Goal: Transaction & Acquisition: Book appointment/travel/reservation

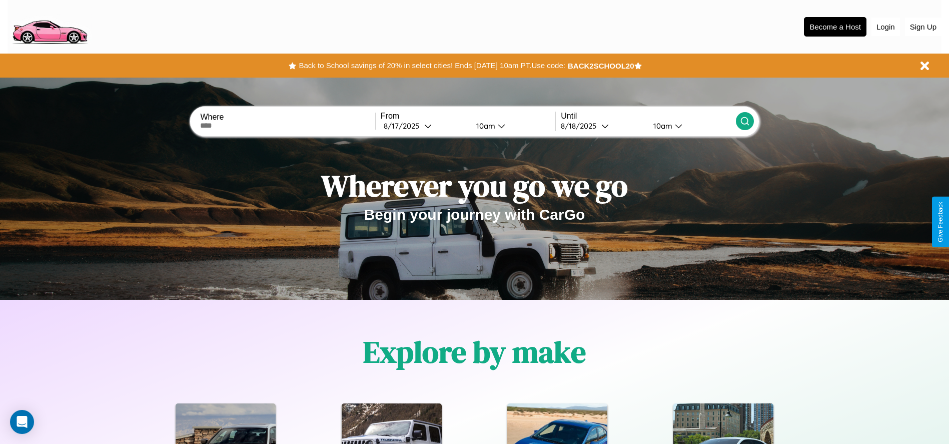
click at [288, 126] on input "text" at bounding box center [287, 126] width 175 height 8
type input "******"
click at [424, 126] on icon at bounding box center [428, 126] width 8 height 8
select select "*"
select select "****"
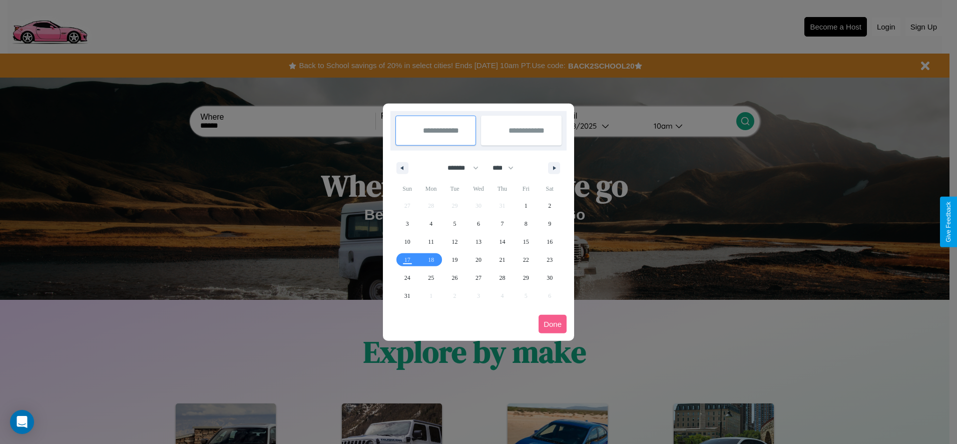
drag, startPoint x: 458, startPoint y: 168, endPoint x: 478, endPoint y: 201, distance: 38.6
click at [458, 168] on select "******* ******** ***** ***** *** **** **** ****** ********* ******* ******** **…" at bounding box center [461, 168] width 43 height 17
select select "*"
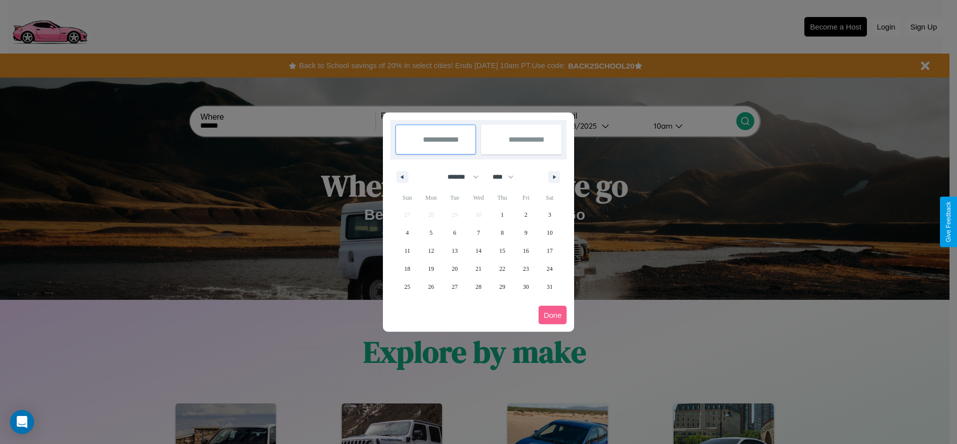
click at [507, 177] on select "**** **** **** **** **** **** **** **** **** **** **** **** **** **** **** ****…" at bounding box center [502, 177] width 30 height 17
select select "****"
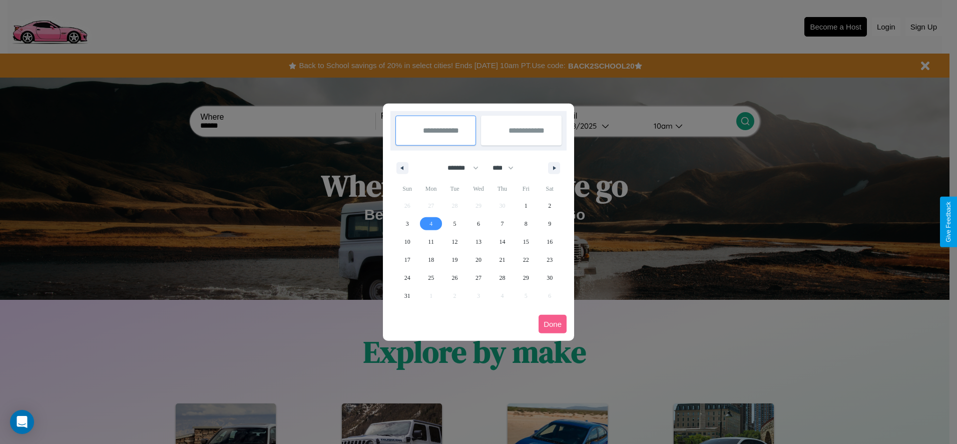
click at [431, 223] on span "4" at bounding box center [430, 224] width 3 height 18
type input "**********"
click at [549, 223] on span "9" at bounding box center [549, 224] width 3 height 18
type input "**********"
click at [552, 324] on button "Done" at bounding box center [552, 324] width 28 height 19
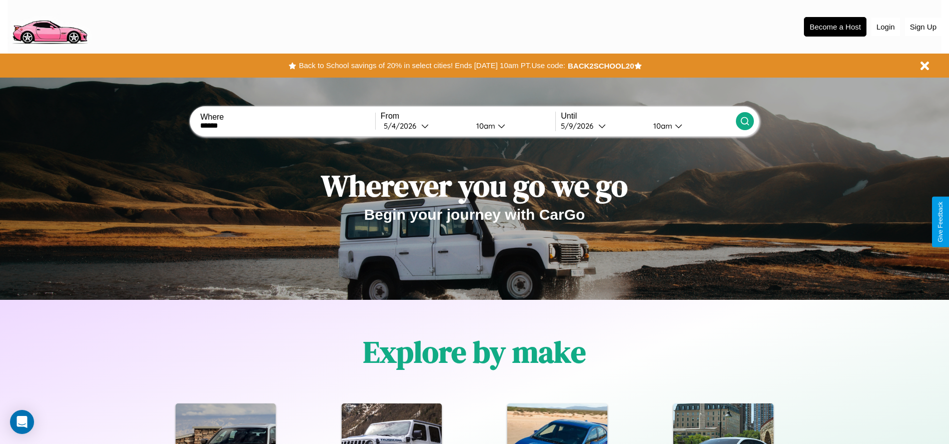
click at [745, 121] on icon at bounding box center [745, 121] width 10 height 10
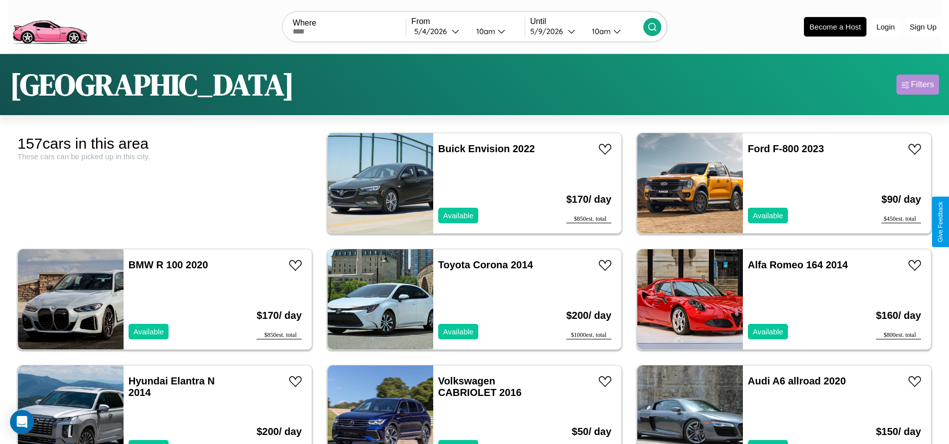
click at [918, 85] on div "Filters" at bounding box center [922, 85] width 23 height 10
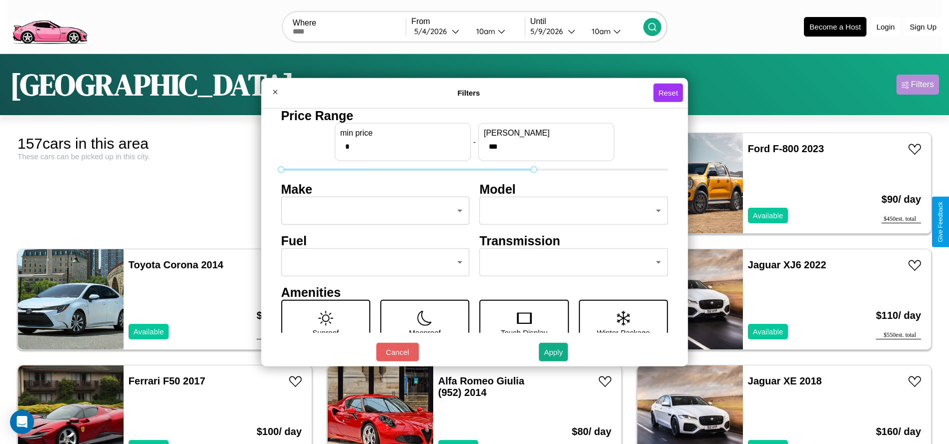
type input "***"
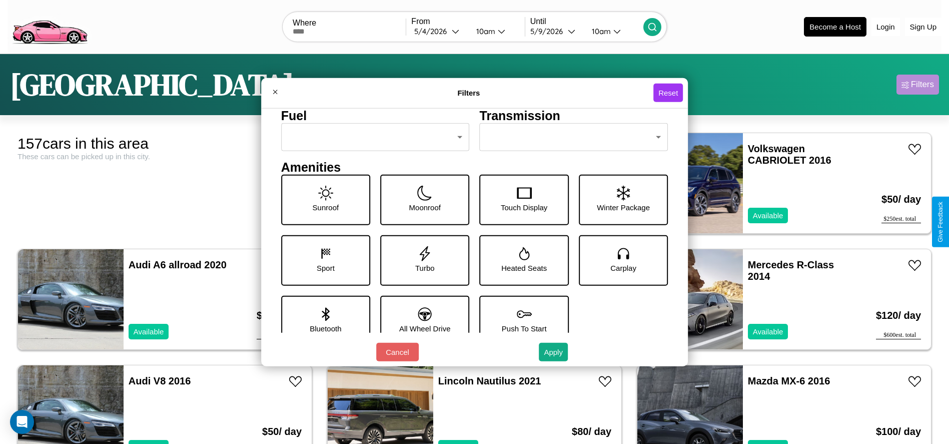
scroll to position [139, 0]
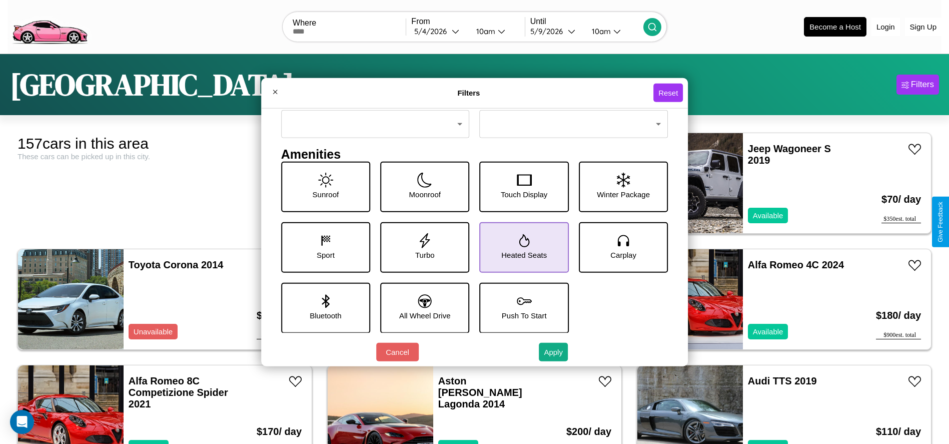
type input "**"
click at [520, 247] on icon at bounding box center [524, 240] width 11 height 13
click at [323, 247] on icon at bounding box center [325, 240] width 15 height 15
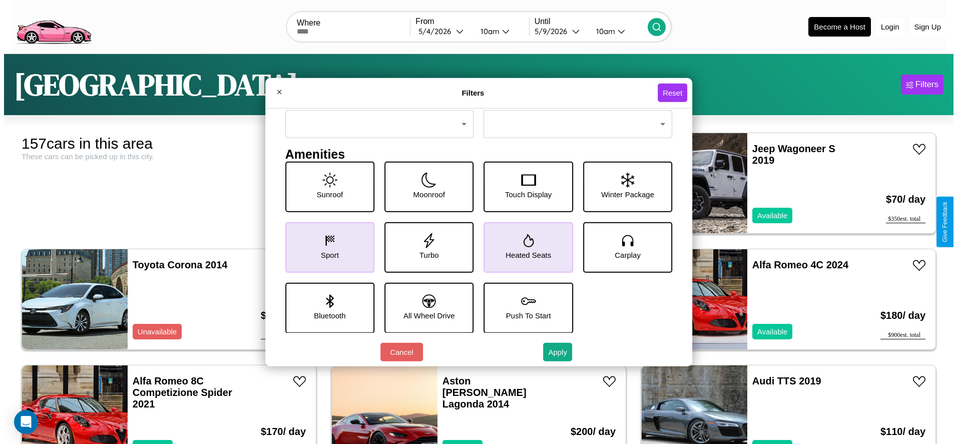
scroll to position [105, 0]
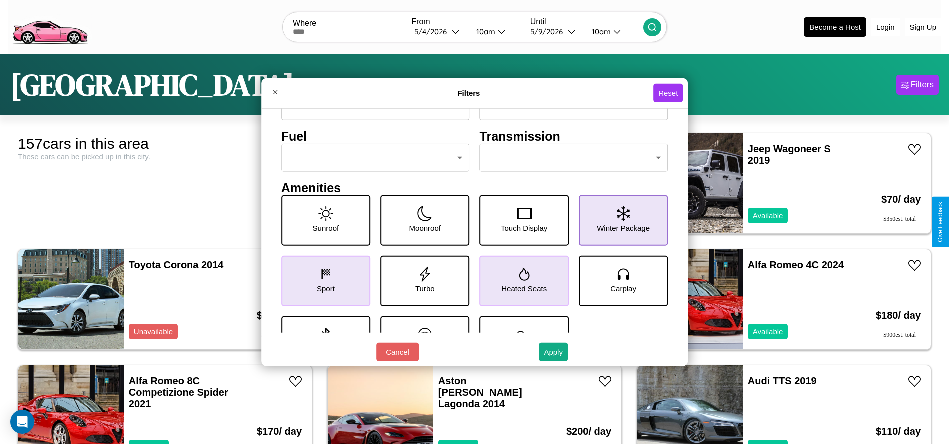
click at [618, 220] on icon at bounding box center [623, 213] width 13 height 15
click at [554, 352] on button "Apply" at bounding box center [553, 352] width 29 height 19
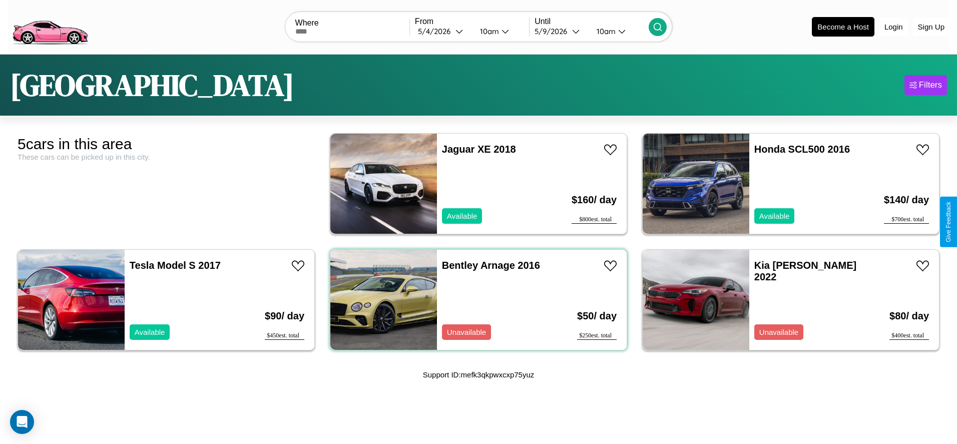
click at [474, 299] on div "Bentley Arnage 2016 Unavailable" at bounding box center [495, 300] width 117 height 100
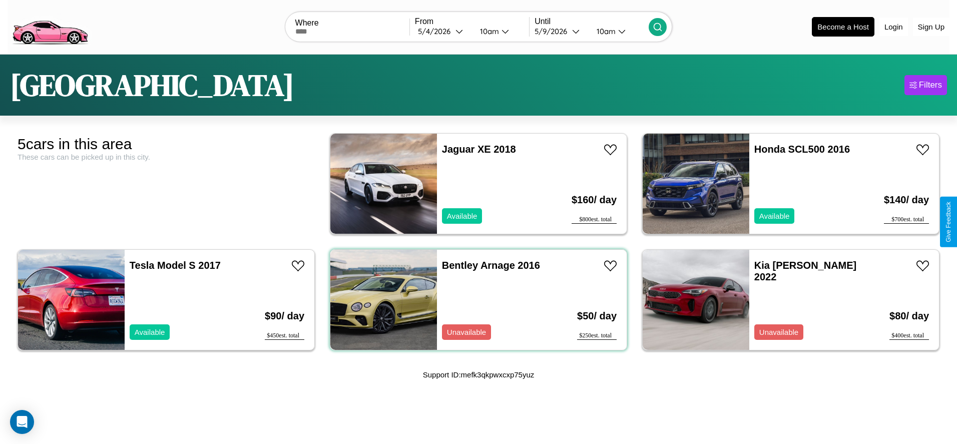
click at [474, 299] on div "Bentley Arnage 2016 Unavailable" at bounding box center [495, 300] width 117 height 100
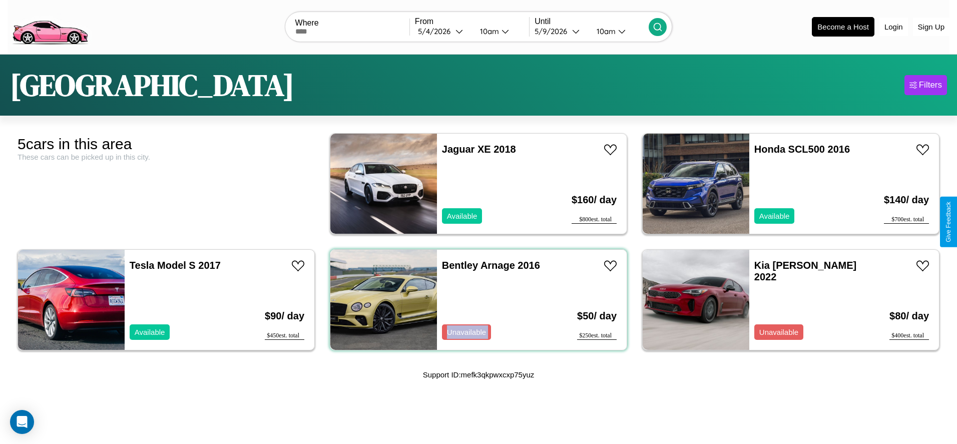
click at [474, 299] on div "Bentley Arnage 2016 Unavailable" at bounding box center [495, 300] width 117 height 100
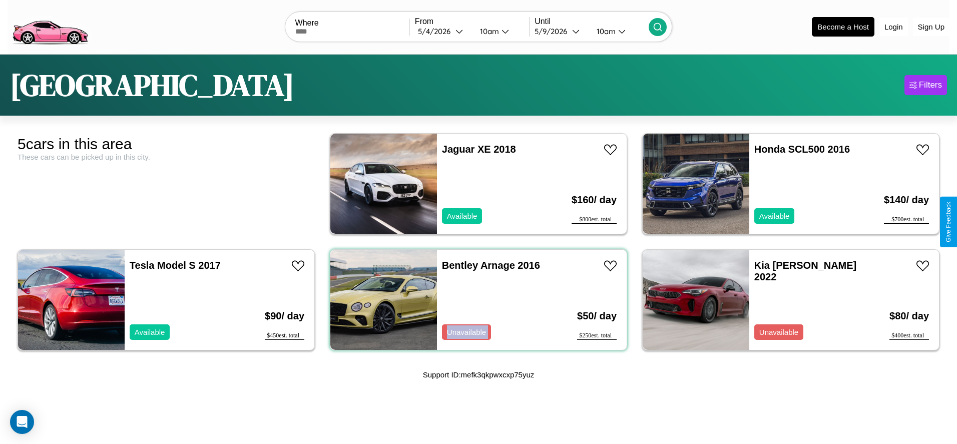
click at [474, 299] on div "Bentley Arnage 2016 Unavailable" at bounding box center [495, 300] width 117 height 100
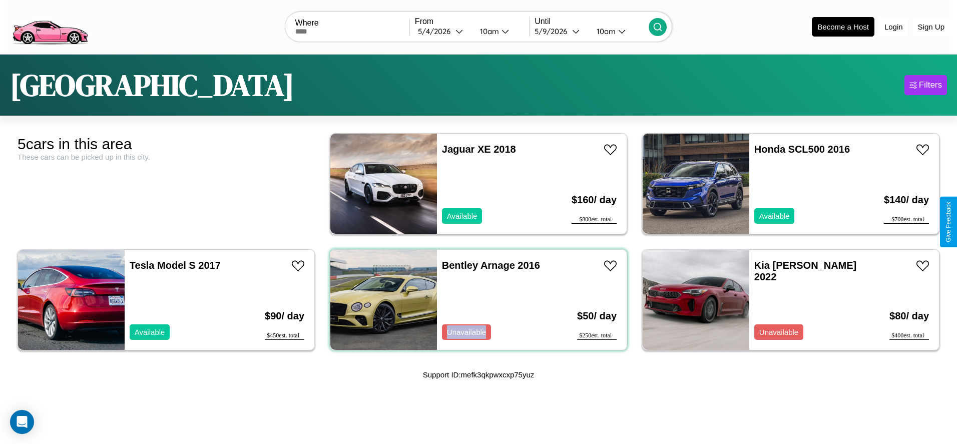
click at [474, 299] on div "Bentley Arnage 2016 Unavailable" at bounding box center [495, 300] width 117 height 100
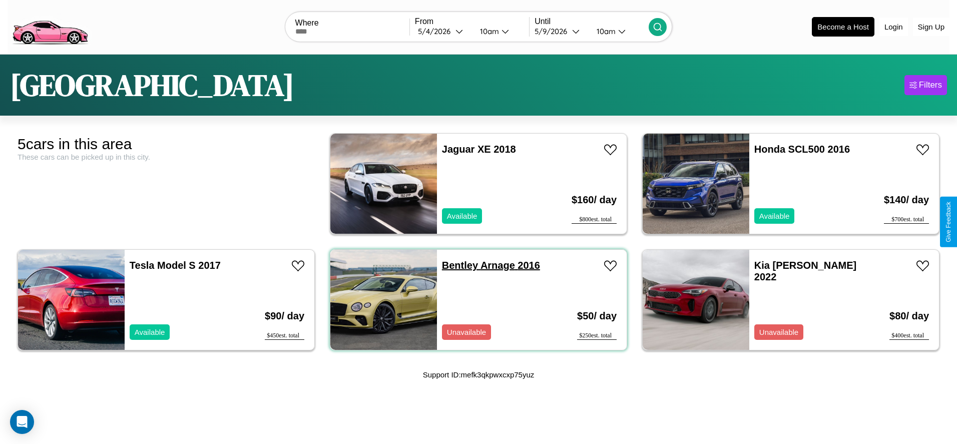
click at [456, 265] on link "Bentley Arnage 2016" at bounding box center [491, 265] width 98 height 11
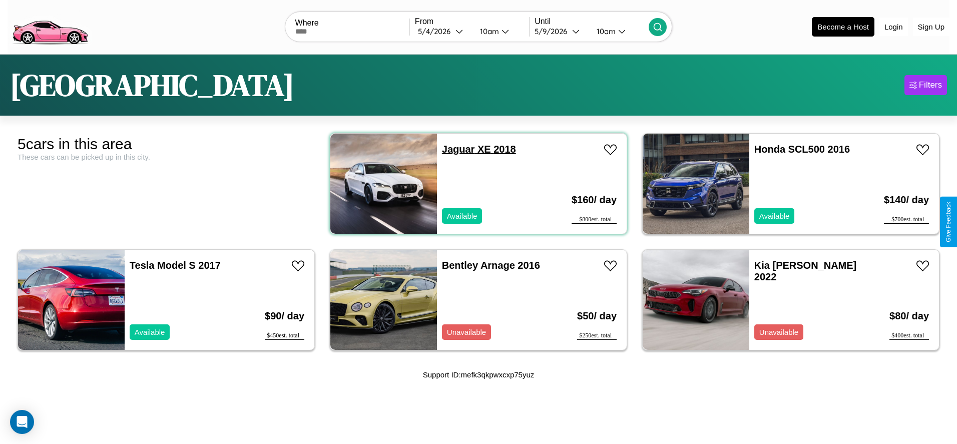
click at [454, 149] on link "Jaguar XE 2018" at bounding box center [479, 149] width 74 height 11
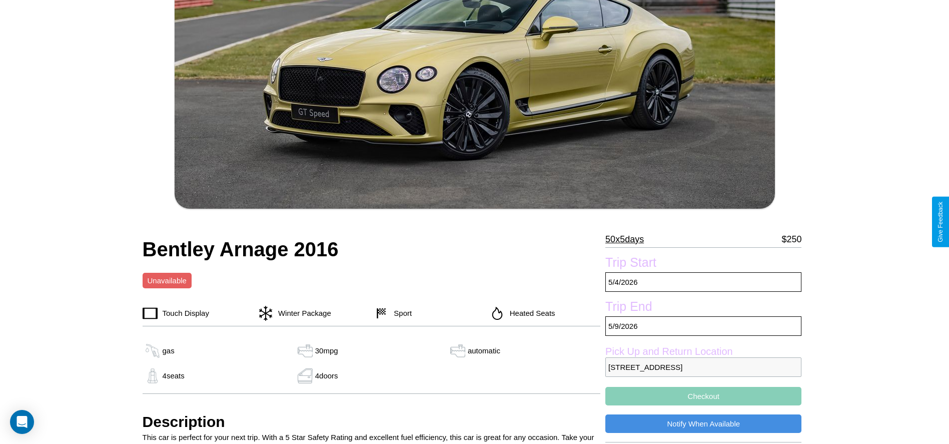
scroll to position [320, 0]
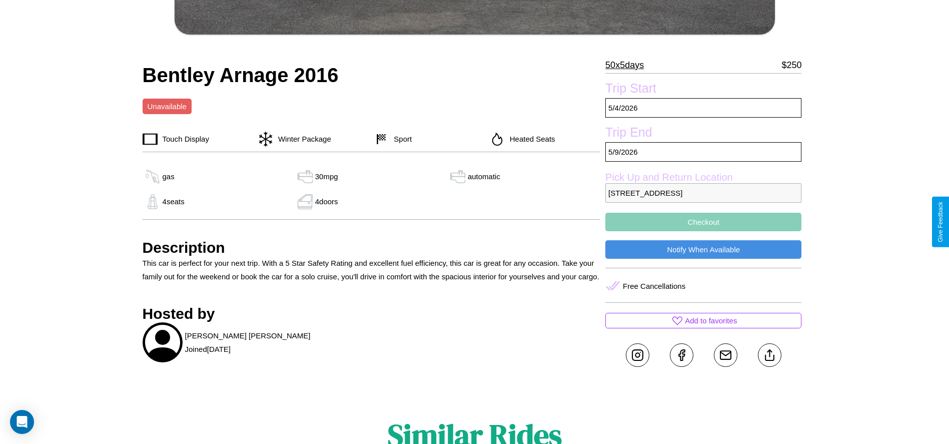
click at [704, 222] on button "Checkout" at bounding box center [703, 222] width 196 height 19
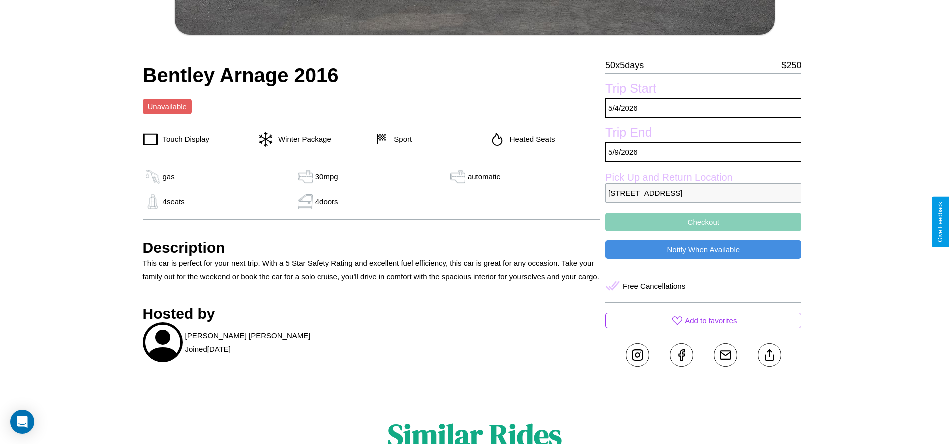
click at [704, 222] on button "Checkout" at bounding box center [703, 222] width 196 height 19
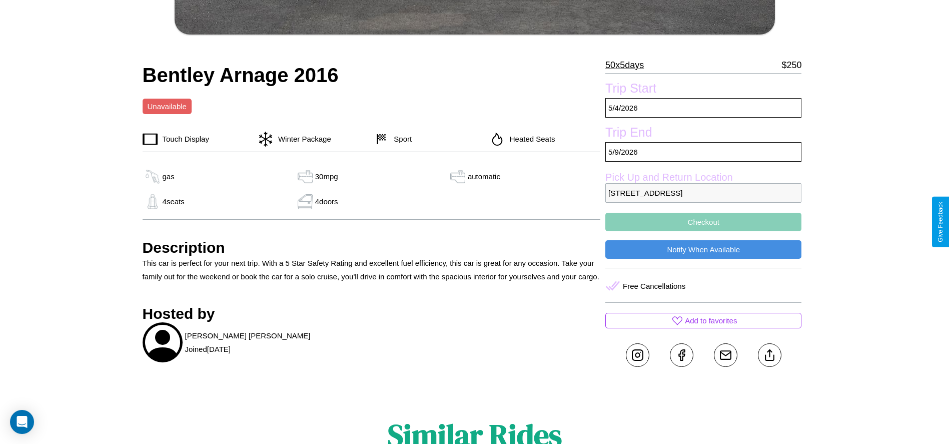
click at [704, 222] on button "Checkout" at bounding box center [703, 222] width 196 height 19
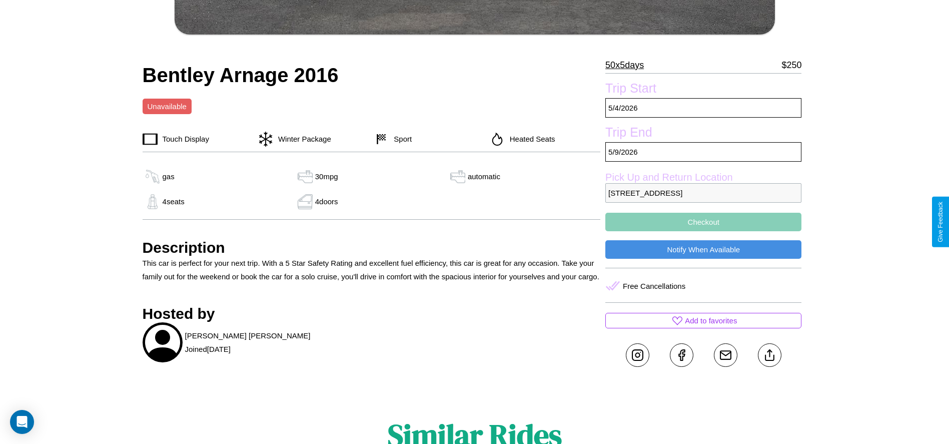
click at [704, 222] on button "Checkout" at bounding box center [703, 222] width 196 height 19
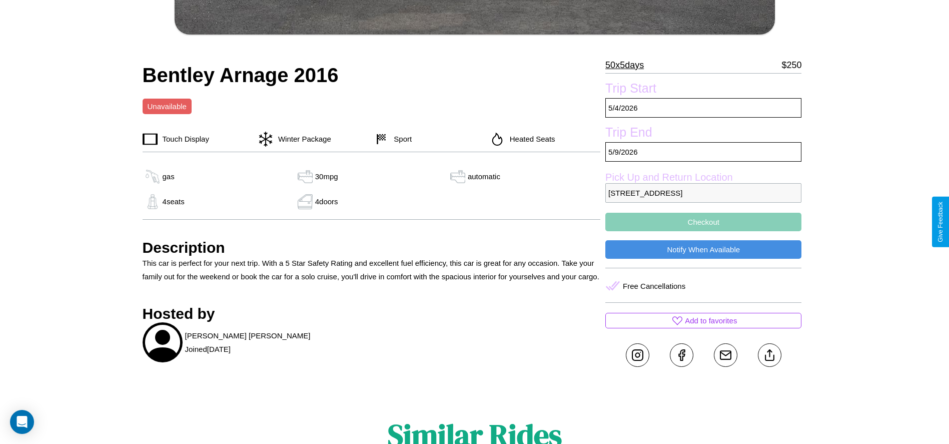
click at [704, 222] on button "Checkout" at bounding box center [703, 222] width 196 height 19
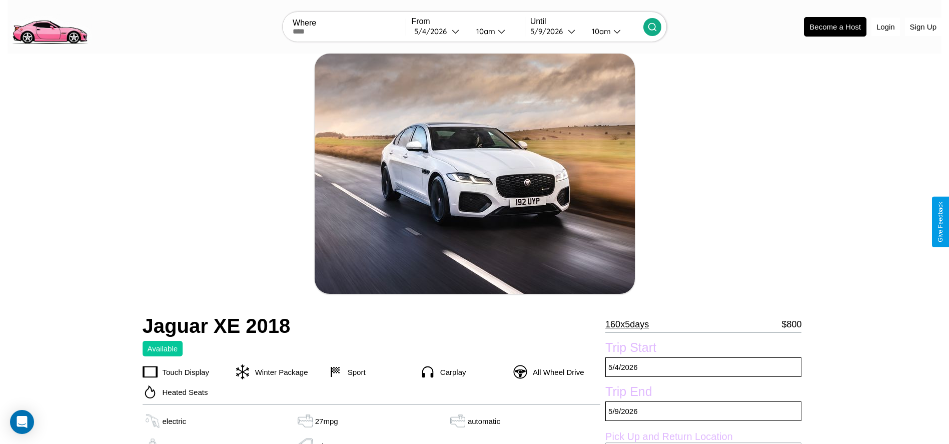
scroll to position [103, 0]
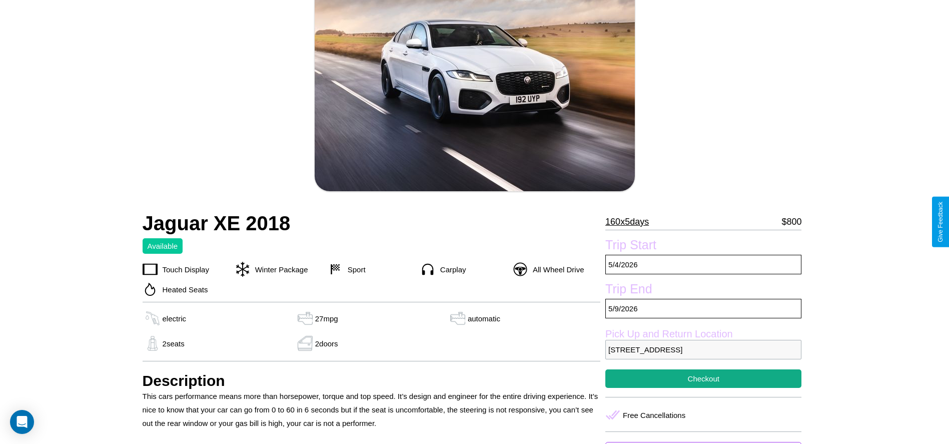
click at [631, 222] on p "160 x 5 days" at bounding box center [627, 222] width 44 height 16
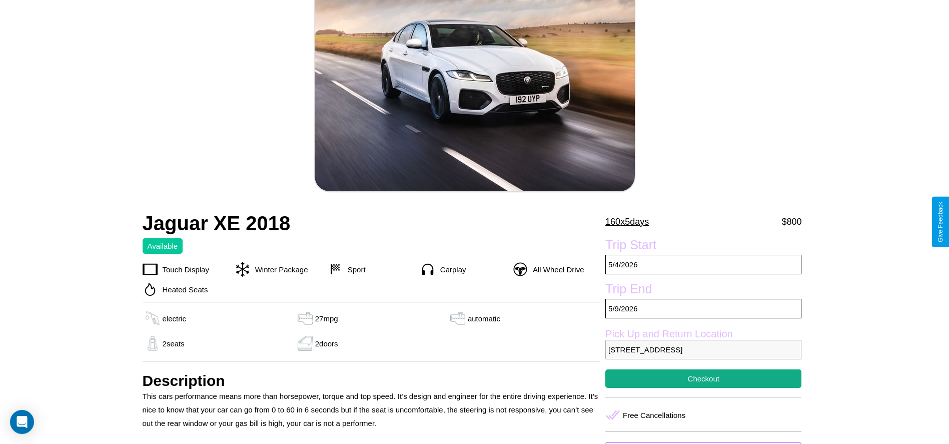
click at [631, 222] on p "160 x 5 days" at bounding box center [627, 222] width 44 height 16
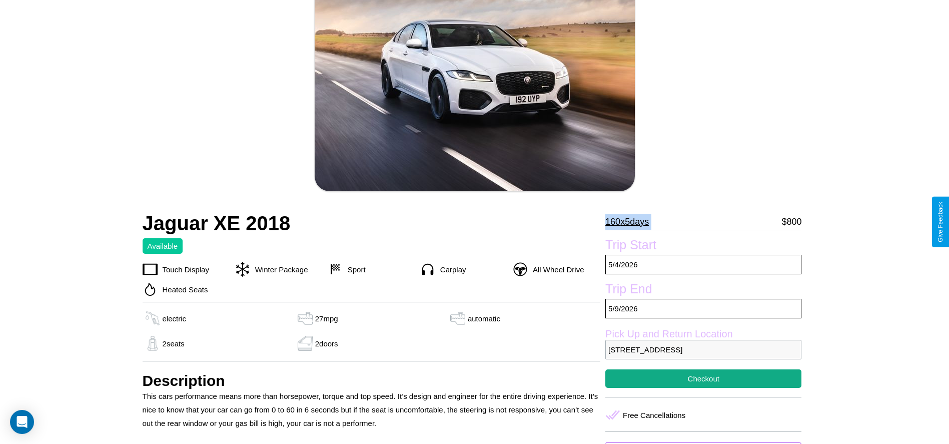
click at [631, 222] on p "160 x 5 days" at bounding box center [627, 222] width 44 height 16
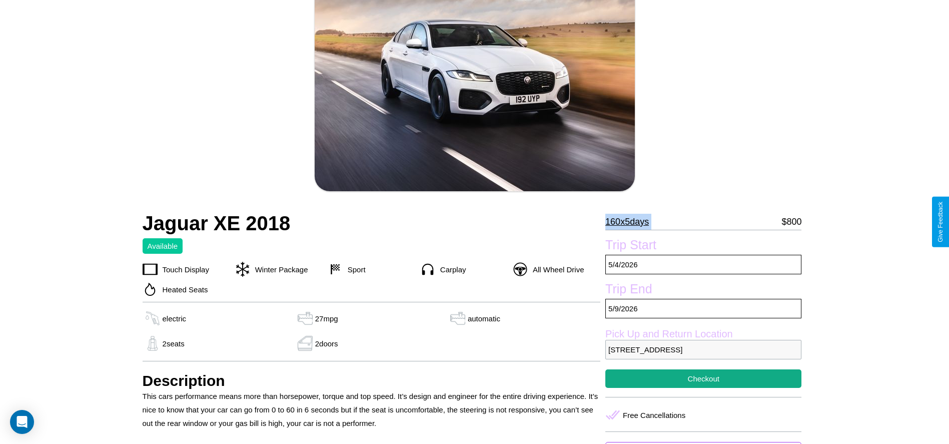
click at [631, 222] on p "160 x 5 days" at bounding box center [627, 222] width 44 height 16
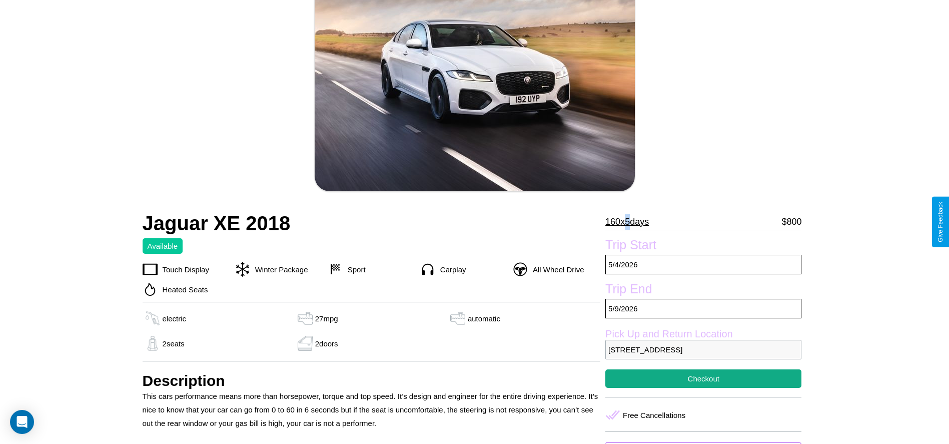
click at [631, 222] on p "160 x 5 days" at bounding box center [627, 222] width 44 height 16
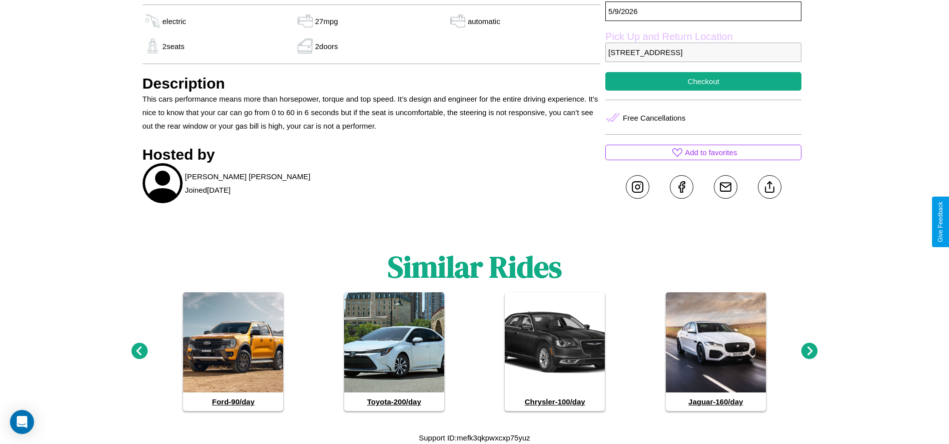
scroll to position [400, 0]
click at [810, 351] on icon at bounding box center [810, 350] width 17 height 17
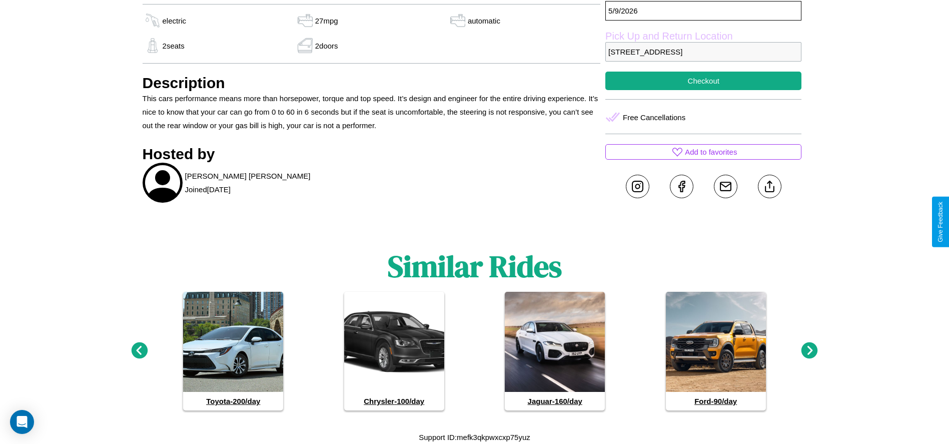
click at [810, 351] on icon at bounding box center [810, 350] width 17 height 17
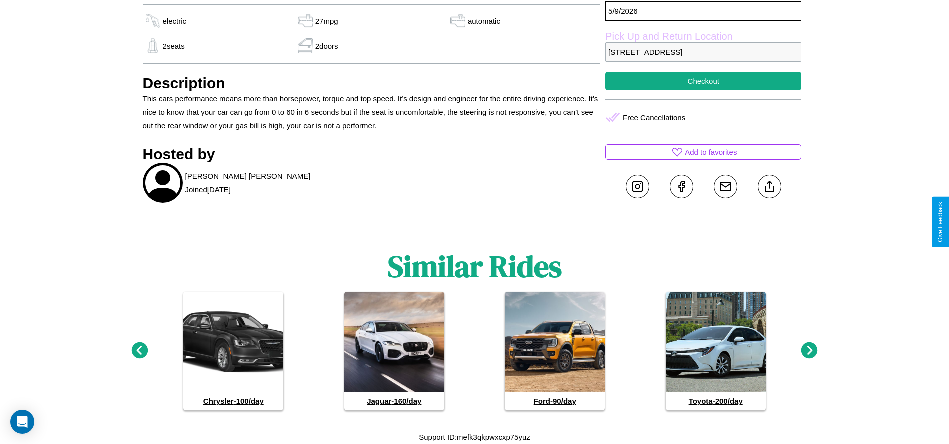
click at [810, 351] on icon at bounding box center [810, 350] width 17 height 17
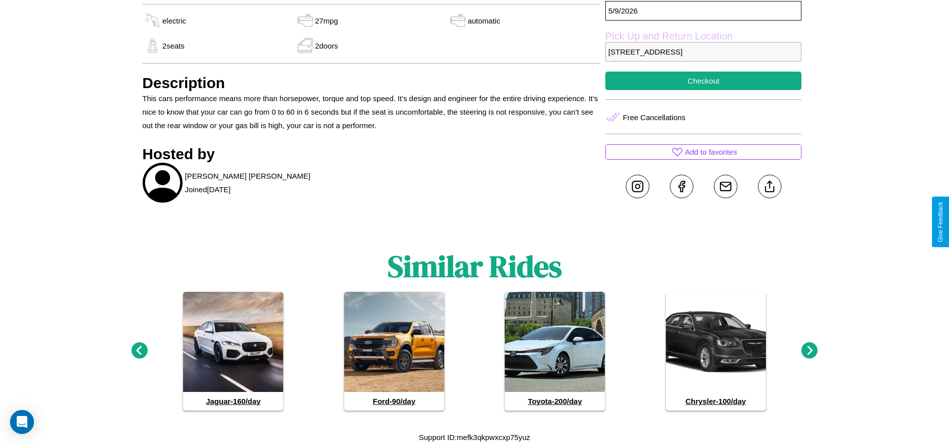
click at [810, 351] on icon at bounding box center [810, 350] width 17 height 17
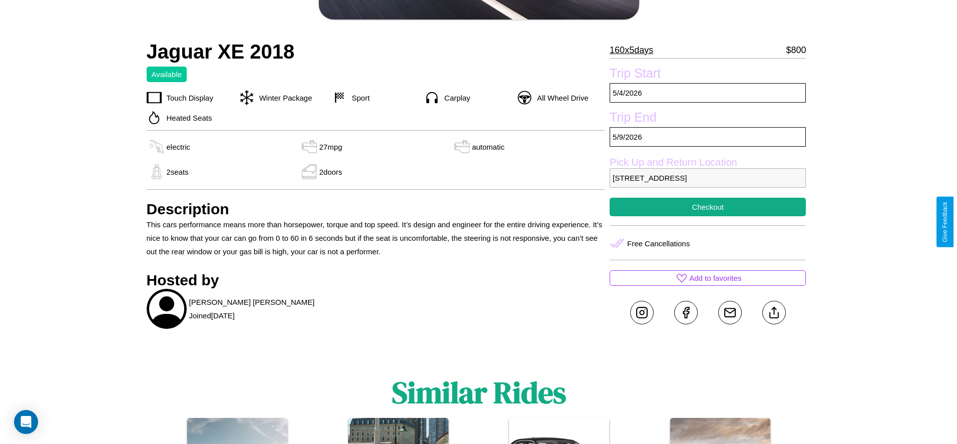
scroll to position [259, 0]
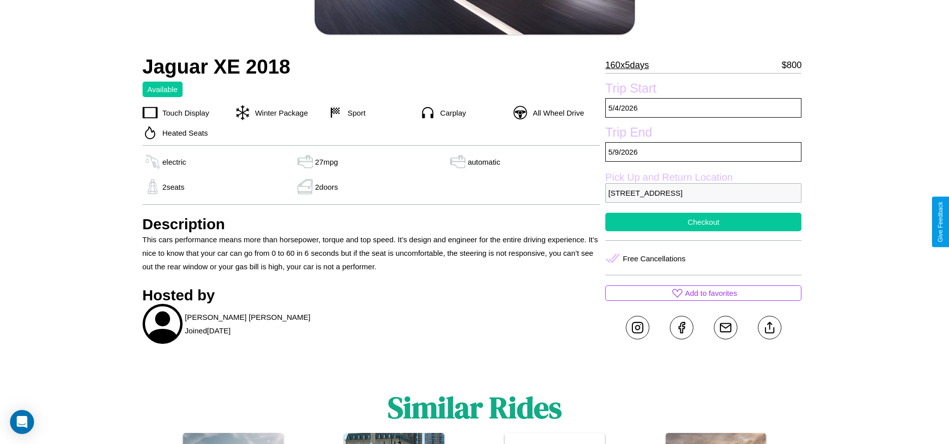
click at [704, 222] on button "Checkout" at bounding box center [703, 222] width 196 height 19
